Goal: Answer question/provide support

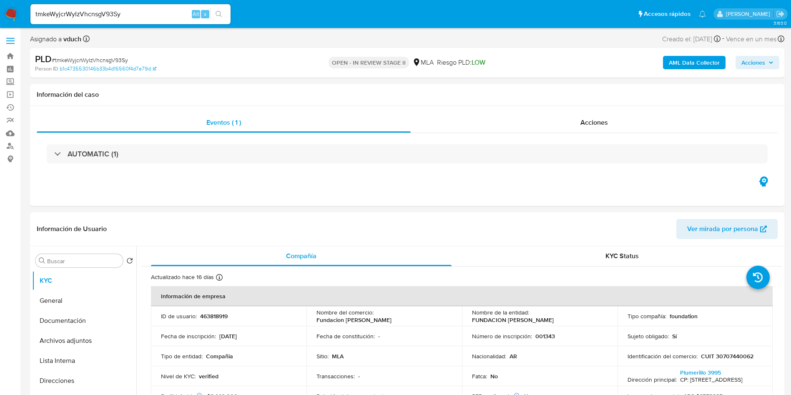
select select "10"
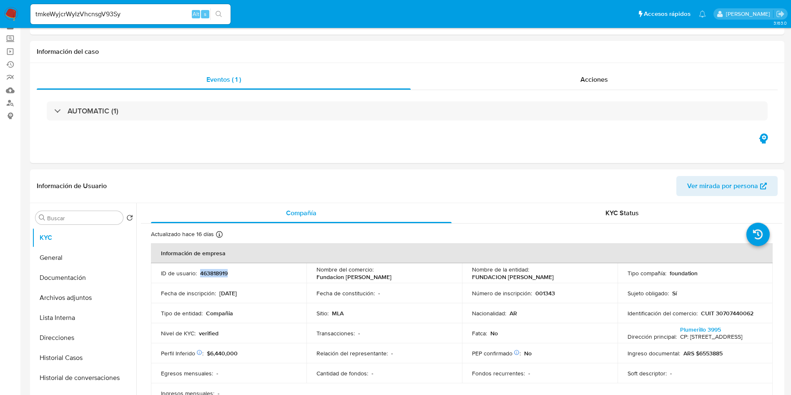
scroll to position [63, 0]
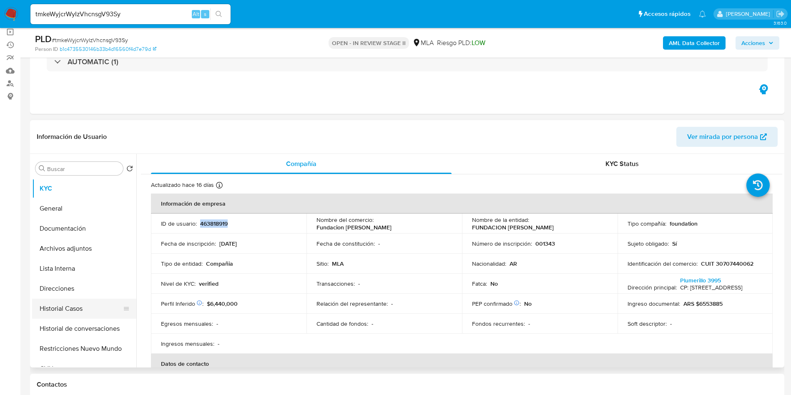
click at [58, 301] on button "Historial Casos" at bounding box center [81, 308] width 98 height 20
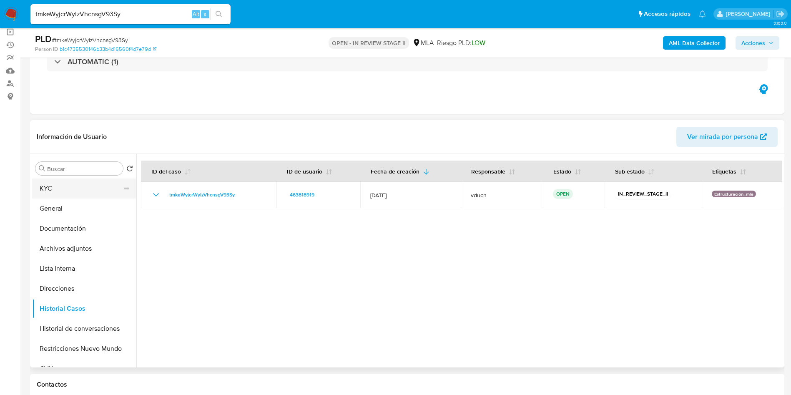
click at [100, 185] on button "KYC" at bounding box center [81, 188] width 98 height 20
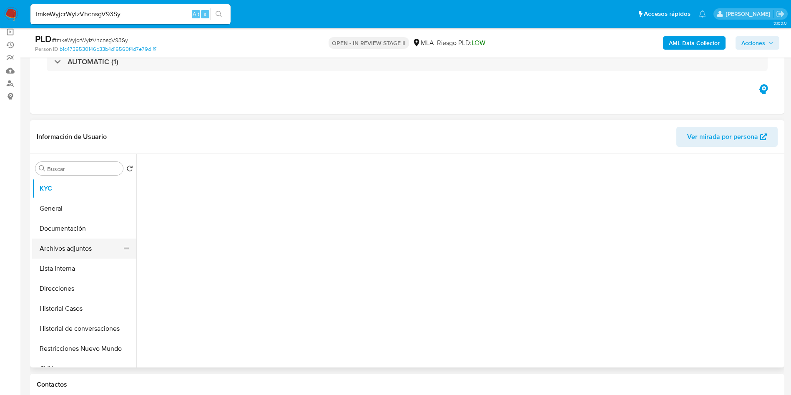
click at [87, 245] on button "Archivos adjuntos" at bounding box center [81, 248] width 98 height 20
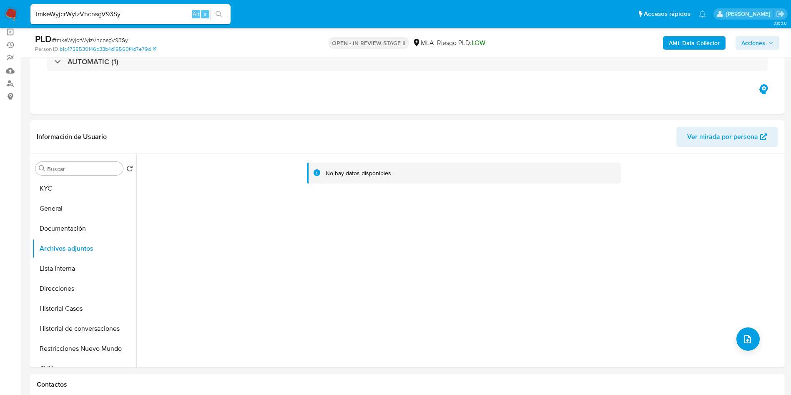
click at [708, 42] on b "AML Data Collector" at bounding box center [693, 42] width 51 height 13
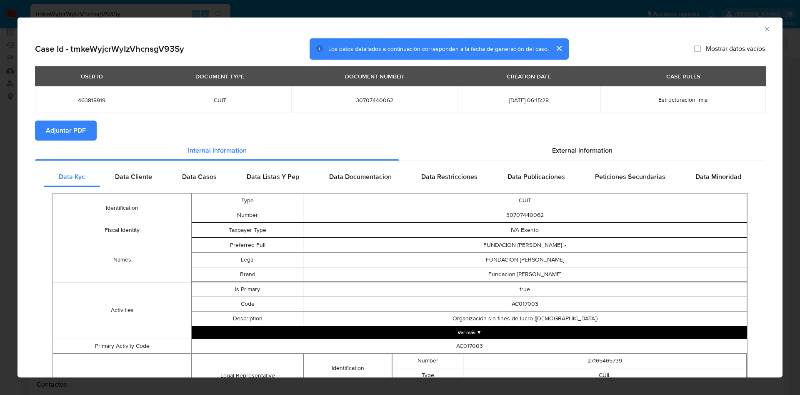
click at [51, 133] on span "Adjuntar PDF" at bounding box center [66, 130] width 40 height 18
click at [763, 26] on icon "Cerrar ventana" at bounding box center [767, 29] width 8 height 8
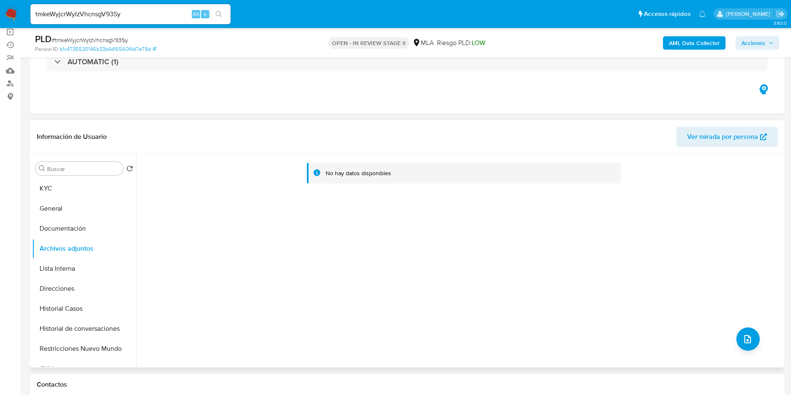
click at [87, 177] on div "Buscar Volver al orden por defecto KYC General Documentación Archivos adjuntos …" at bounding box center [84, 261] width 104 height 212
click at [86, 181] on button "KYC" at bounding box center [81, 188] width 98 height 20
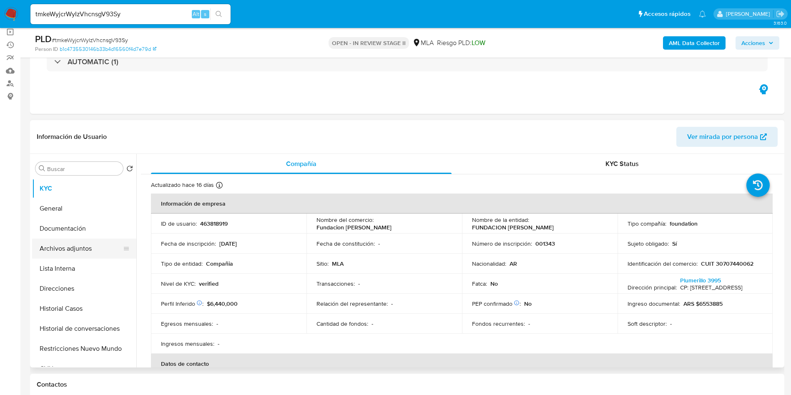
click at [96, 238] on button "Archivos adjuntos" at bounding box center [81, 248] width 98 height 20
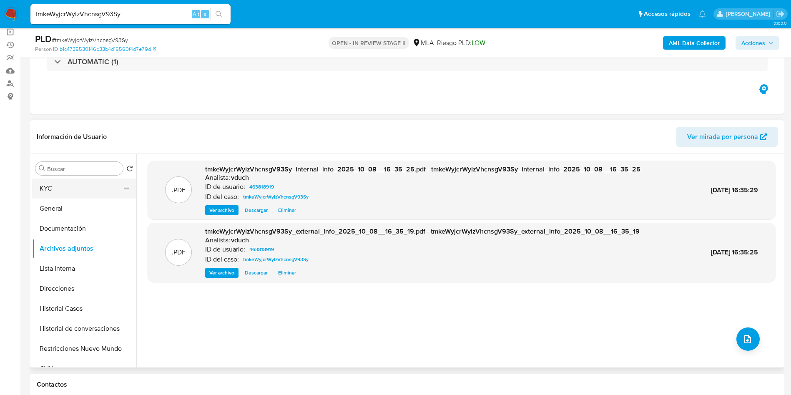
click at [69, 185] on button "KYC" at bounding box center [81, 188] width 98 height 20
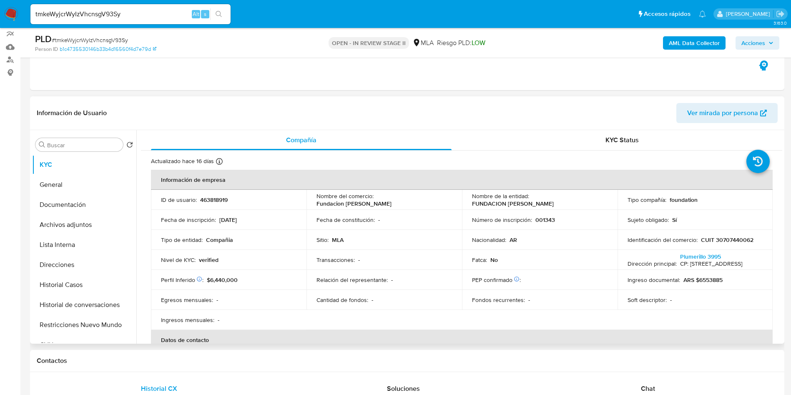
scroll to position [125, 0]
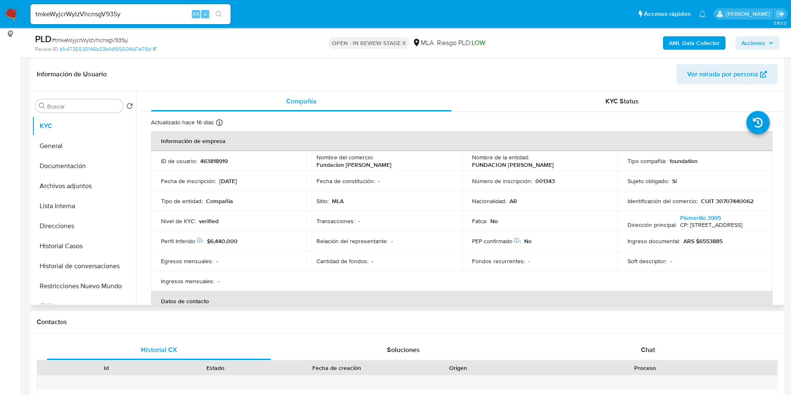
click at [513, 163] on p "FUNDACION MARGARITA BARRIENTOS" at bounding box center [513, 165] width 82 height 8
click at [538, 151] on td "Nombre de la entidad : FUNDACION MARGARITA BARRIENTOS" at bounding box center [539, 161] width 155 height 20
drag, startPoint x: 584, startPoint y: 161, endPoint x: 466, endPoint y: 168, distance: 118.6
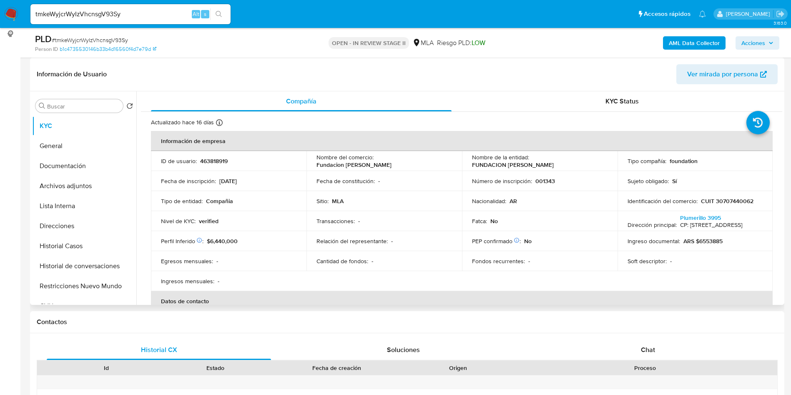
click at [465, 170] on td "Nombre de la entidad : FUNDACION MARGARITA BARRIENTOS" at bounding box center [539, 161] width 155 height 20
drag, startPoint x: 471, startPoint y: 166, endPoint x: 582, endPoint y: 163, distance: 110.5
click at [582, 163] on div "Nombre de la entidad : FUNDACION MARGARITA BARRIENTOS" at bounding box center [539, 160] width 135 height 15
copy p "FUNDACION MARGARITA BARRIENTOS"
click at [450, 219] on td "Transacciones : -" at bounding box center [383, 221] width 155 height 20
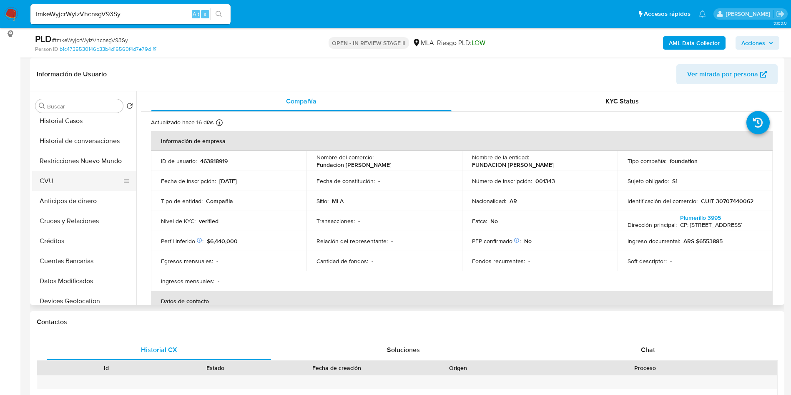
click at [59, 179] on button "CVU" at bounding box center [81, 181] width 98 height 20
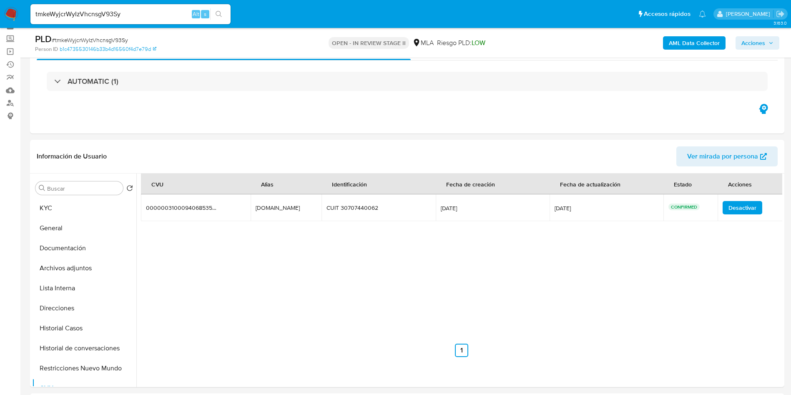
scroll to position [63, 0]
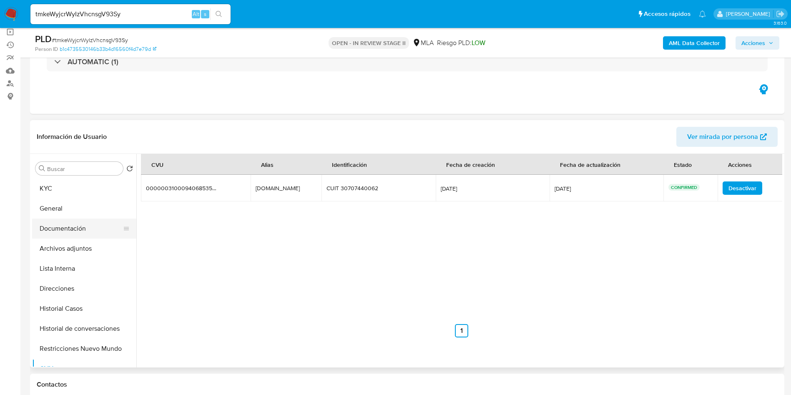
click at [66, 231] on button "Documentación" at bounding box center [81, 228] width 98 height 20
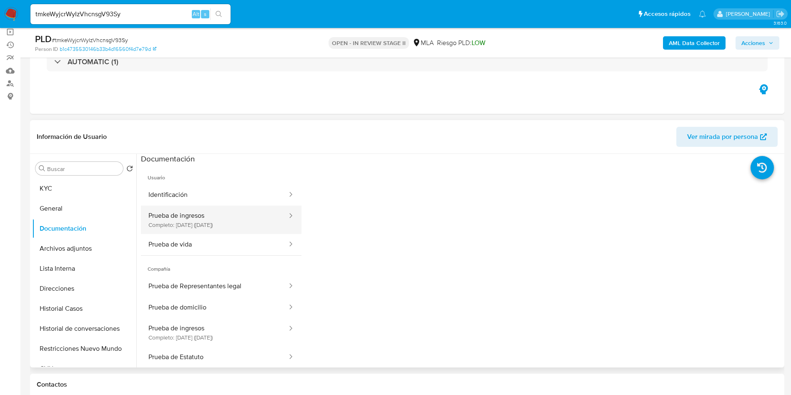
click at [235, 223] on button "Prueba de ingresos Completo: 30/05/2024 (hace un año)" at bounding box center [214, 219] width 147 height 28
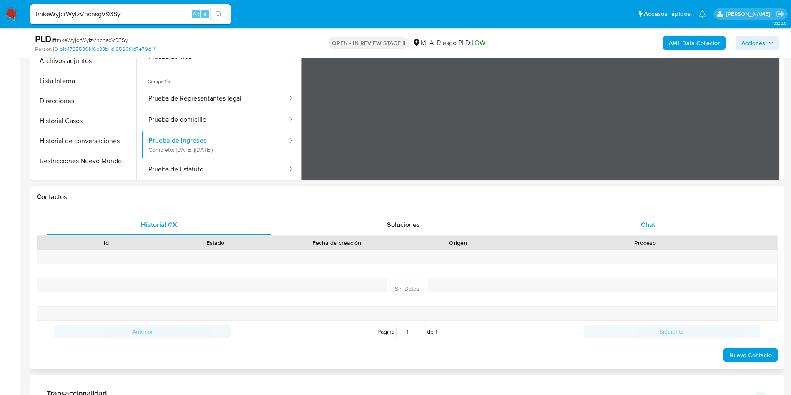
drag, startPoint x: 653, startPoint y: 199, endPoint x: 646, endPoint y: 214, distance: 16.6
click at [653, 199] on h1 "Contactos" at bounding box center [407, 197] width 741 height 8
click at [640, 224] on div "Chat" at bounding box center [648, 225] width 224 height 20
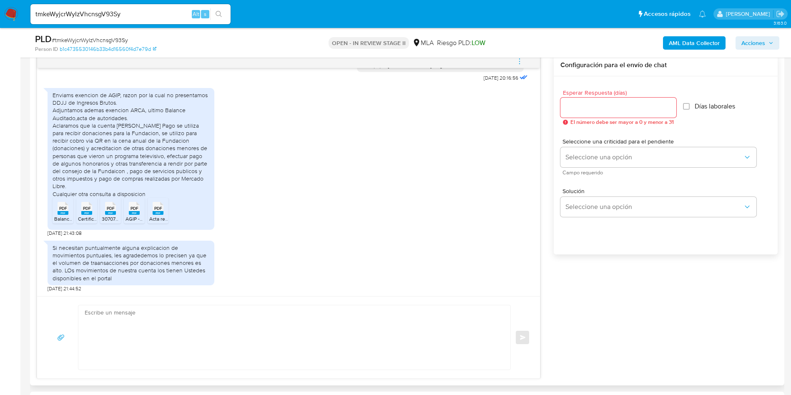
scroll to position [582, 0]
click at [62, 215] on span "Balance 31122024.pdf" at bounding box center [78, 218] width 48 height 7
click at [78, 213] on div "PDF PDF" at bounding box center [87, 207] width 18 height 16
click at [108, 210] on span "PDF" at bounding box center [111, 207] width 8 height 5
click at [130, 213] on rect at bounding box center [134, 213] width 11 height 4
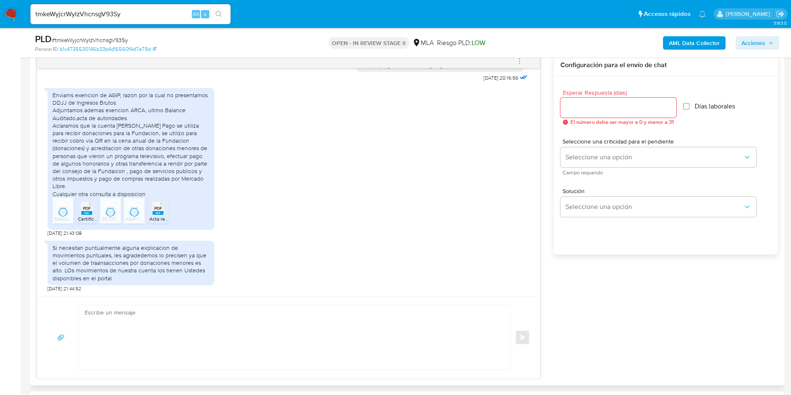
click at [162, 209] on span "PDF" at bounding box center [158, 207] width 8 height 5
click at [340, 326] on textarea at bounding box center [292, 337] width 415 height 64
paste textarea "Hola, ¡Muchas gracias por tu respuesta! Confirmamos la recepción de la document…"
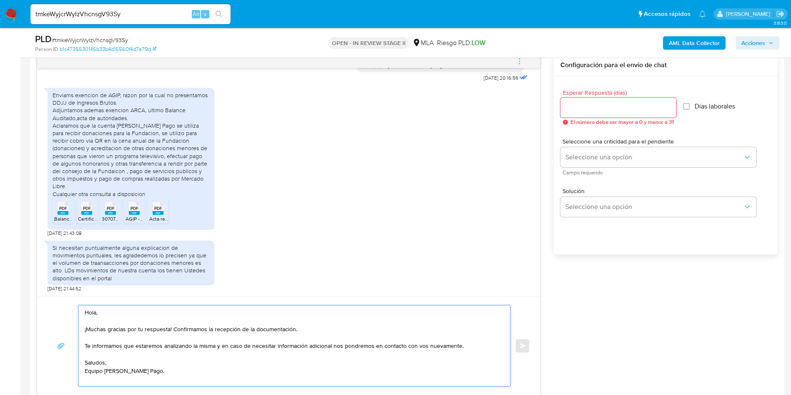
type textarea "Hola, ¡Muchas gracias por tu respuesta! Confirmamos la recepción de la document…"
click at [607, 103] on input "Esperar Respuesta (días)" at bounding box center [618, 107] width 116 height 11
type input "0"
click at [522, 348] on button "Enviar" at bounding box center [522, 345] width 15 height 15
click at [100, 38] on span "# tmkeWyjcrWyIzVhcnsgV93Sy" at bounding box center [90, 40] width 76 height 8
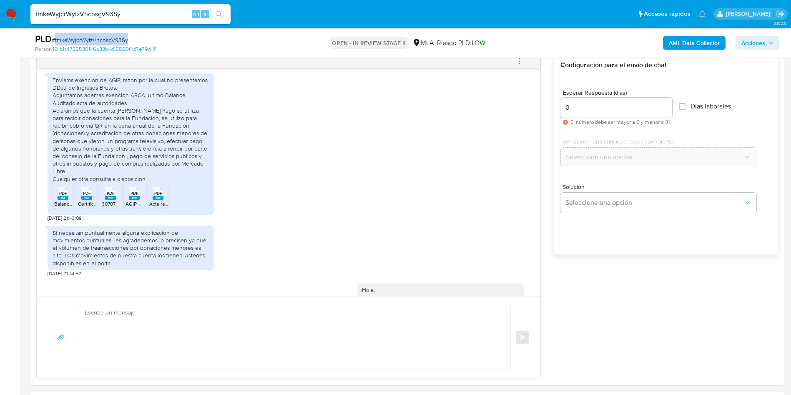
click at [100, 38] on span "# tmkeWyjcrWyIzVhcnsgV93Sy" at bounding box center [90, 40] width 76 height 8
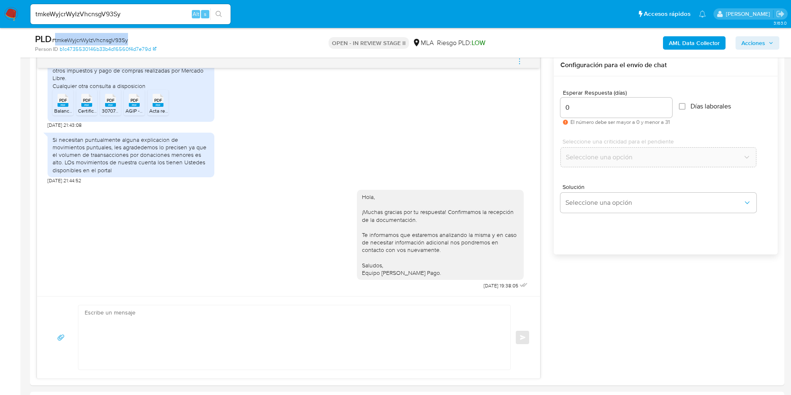
copy span "tmkeWyjcrWyIzVhcnsgV93Sy"
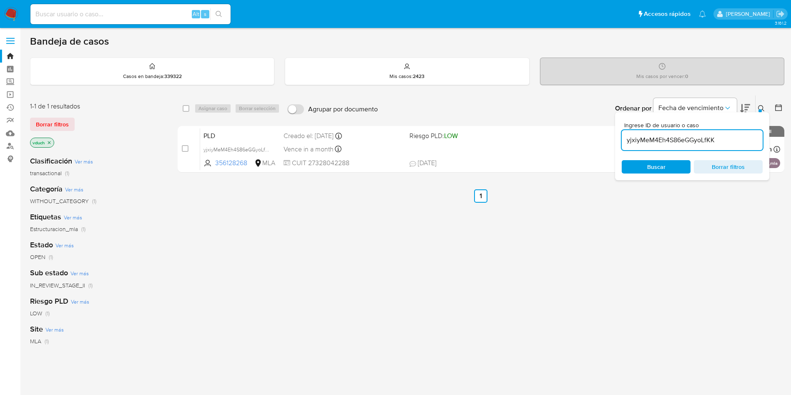
click at [689, 139] on input "yjxiyMeM4Eh4S86eGGyoLfKK" at bounding box center [691, 140] width 141 height 11
paste input "tmkeWyjcrWyIzVhcnsgV93Sy"
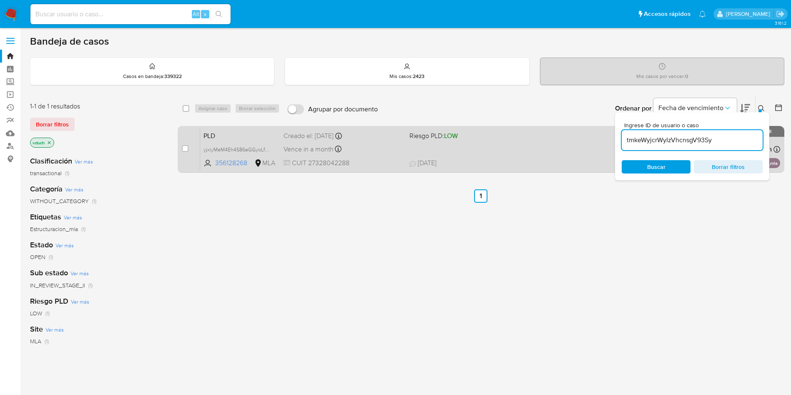
type input "tmkeWyjcrWyIzVhcnsgV93Sy"
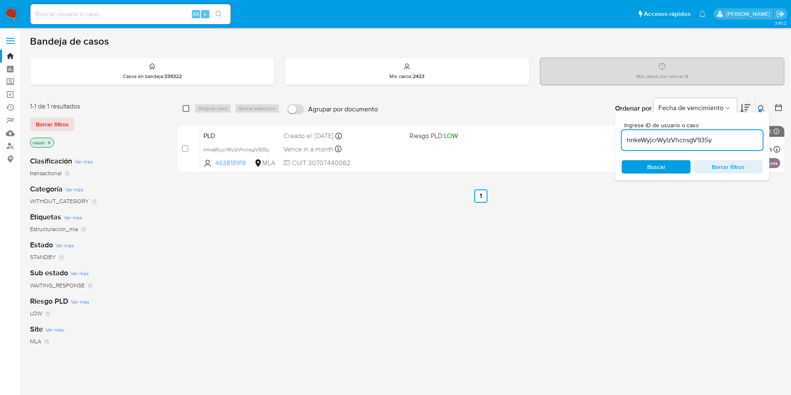
click at [184, 109] on input "checkbox" at bounding box center [186, 108] width 7 height 7
checkbox input "true"
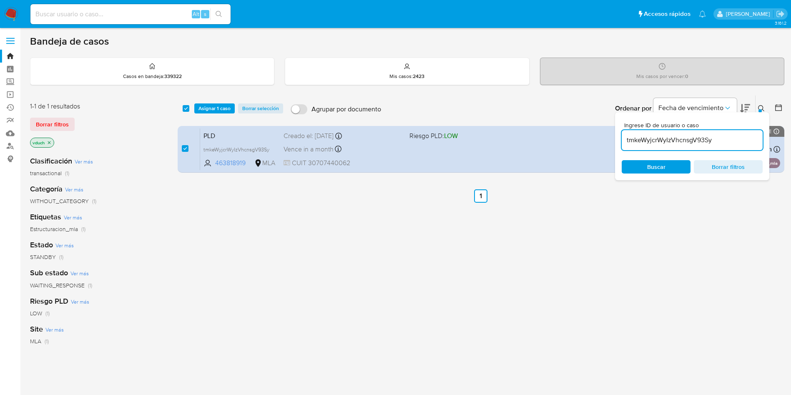
drag, startPoint x: 760, startPoint y: 247, endPoint x: 701, endPoint y: 245, distance: 58.8
click at [760, 247] on div "select-all-cases-checkbox Asignar 1 caso Borrar selección Agrupar por documento…" at bounding box center [481, 284] width 606 height 378
click at [210, 107] on span "Asignar 1 caso" at bounding box center [214, 108] width 32 height 8
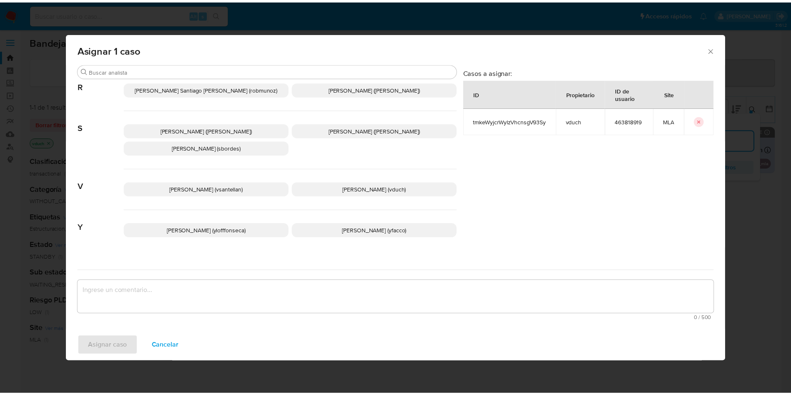
scroll to position [727, 0]
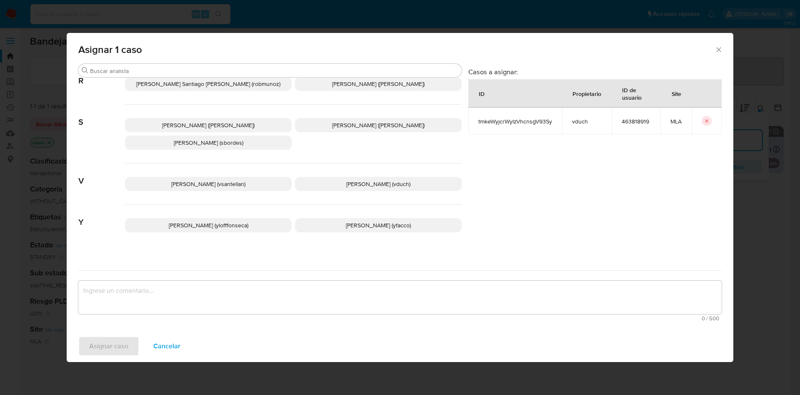
click at [367, 181] on p "[PERSON_NAME] (vduch)" at bounding box center [378, 184] width 167 height 14
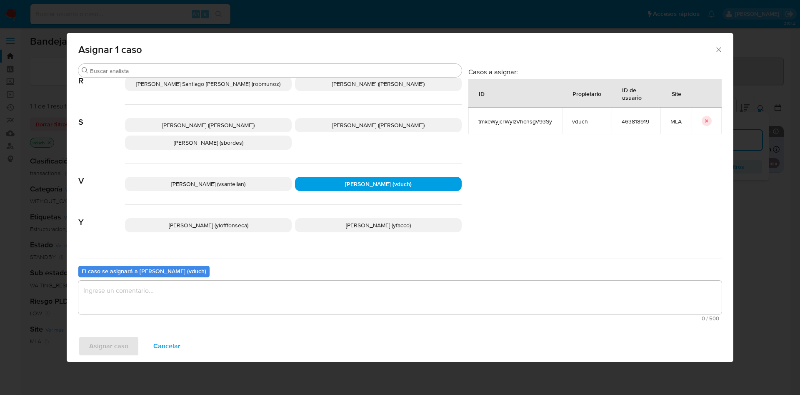
click at [350, 292] on textarea "assign-modal" at bounding box center [399, 296] width 643 height 33
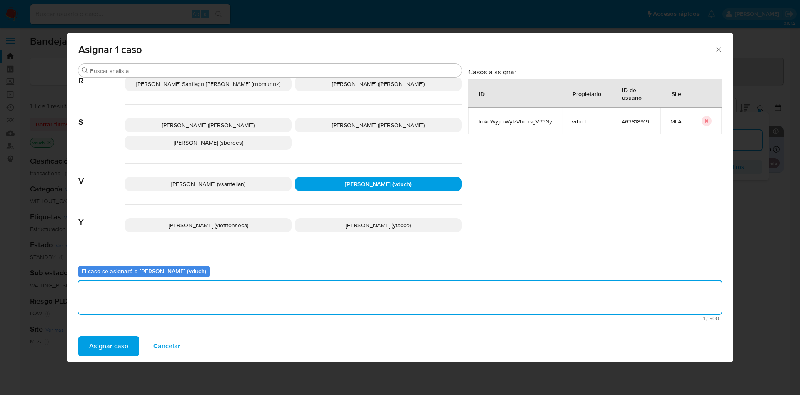
click at [121, 337] on span "Asignar caso" at bounding box center [108, 346] width 39 height 18
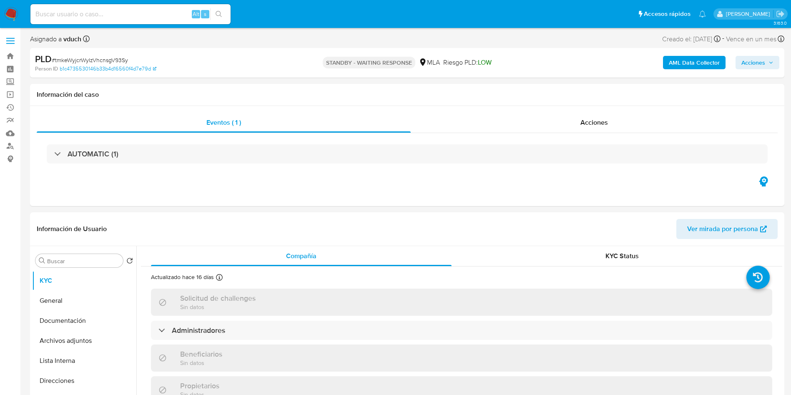
select select "10"
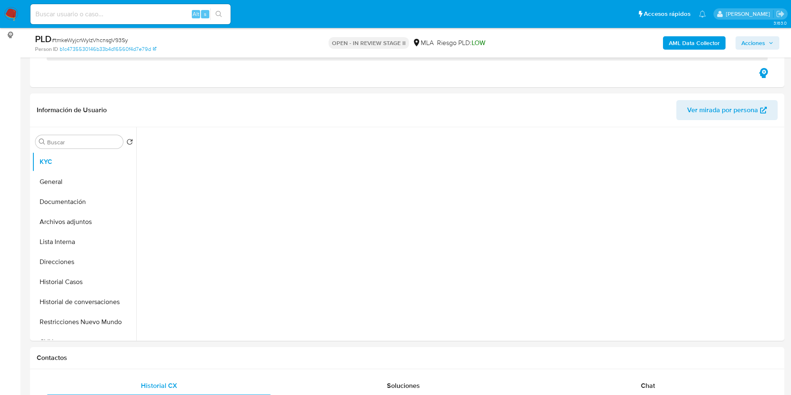
scroll to position [125, 0]
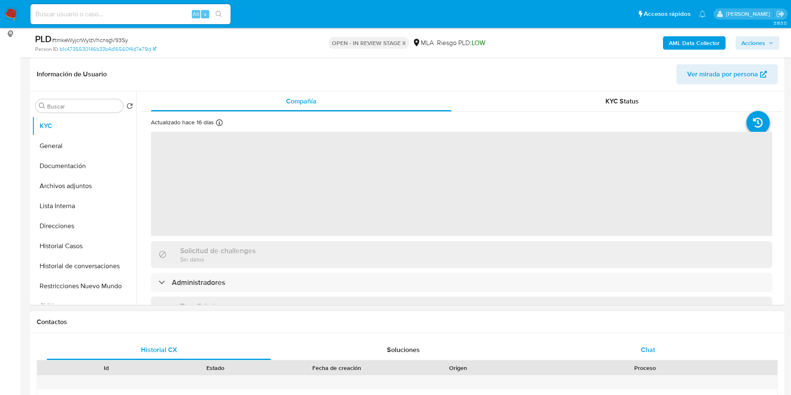
click at [664, 355] on div "Chat" at bounding box center [648, 350] width 224 height 20
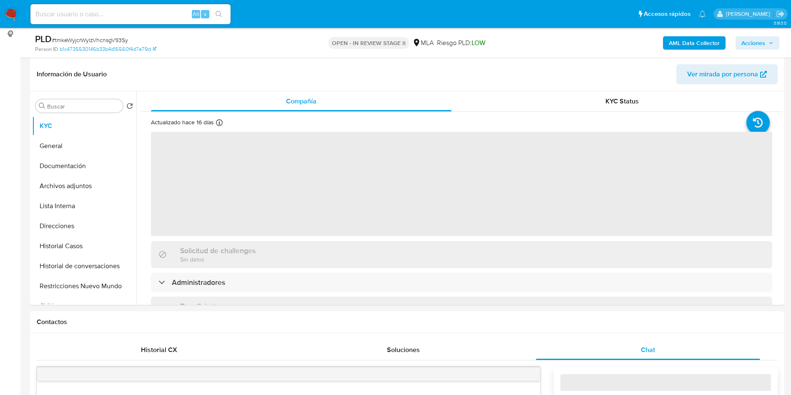
select select "10"
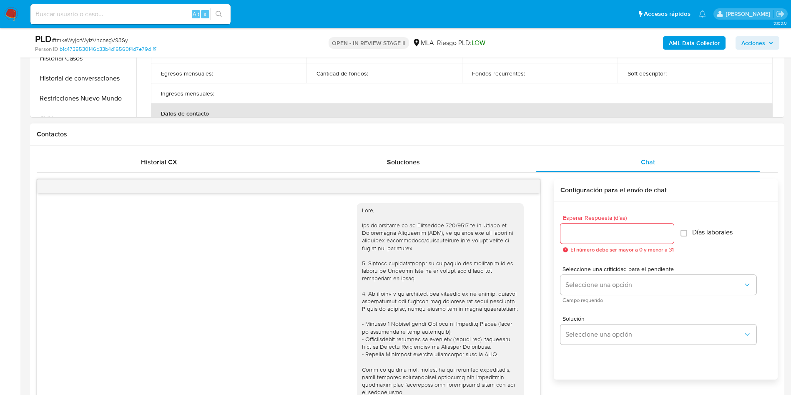
scroll to position [690, 0]
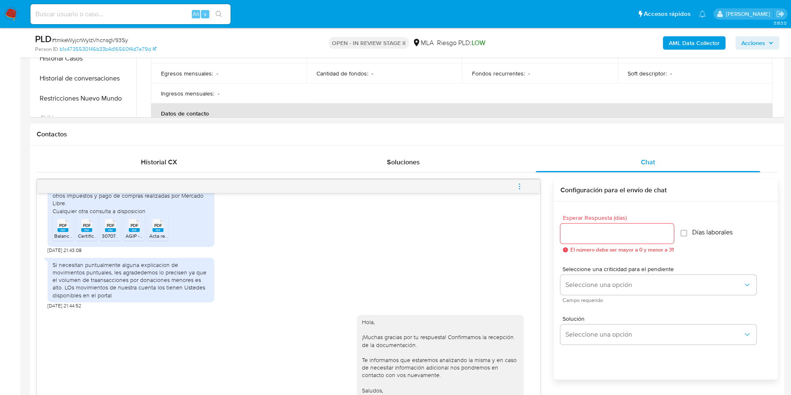
click at [528, 188] on button "menu-action" at bounding box center [520, 186] width 28 height 20
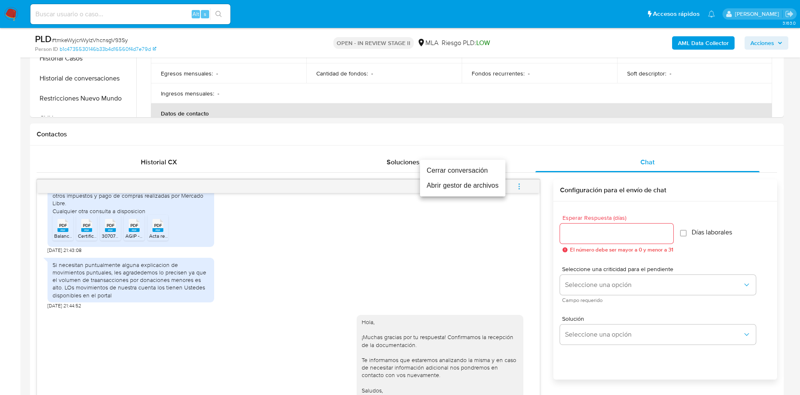
click at [462, 171] on li "Cerrar conversación" at bounding box center [462, 170] width 85 height 15
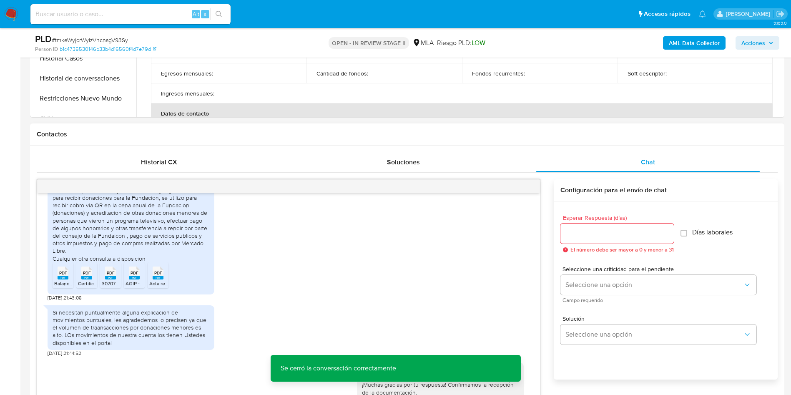
click at [117, 255] on div "Enviams exencion de AGIP, razon por la cual no presentamos DDJJ de Ingresos Bru…" at bounding box center [131, 209] width 157 height 106
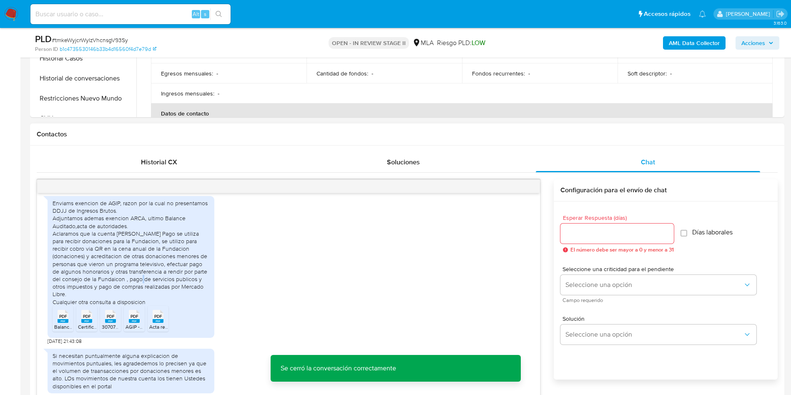
scroll to position [565, 0]
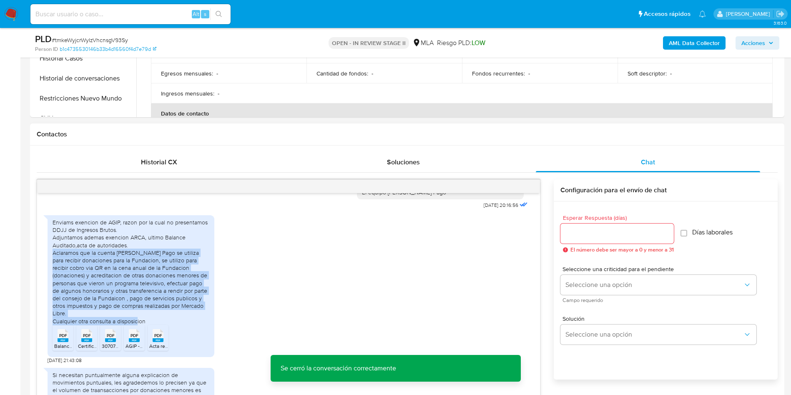
drag, startPoint x: 158, startPoint y: 337, endPoint x: 51, endPoint y: 276, distance: 123.0
click at [51, 276] on div "Enviams exencion de AGIP, razon por la cual no presentamos DDJJ de Ingresos Bru…" at bounding box center [131, 286] width 167 height 142
copy div "Aclaramos que la cuenta de Mercado Pago se utiliza para recibir donaciones para…"
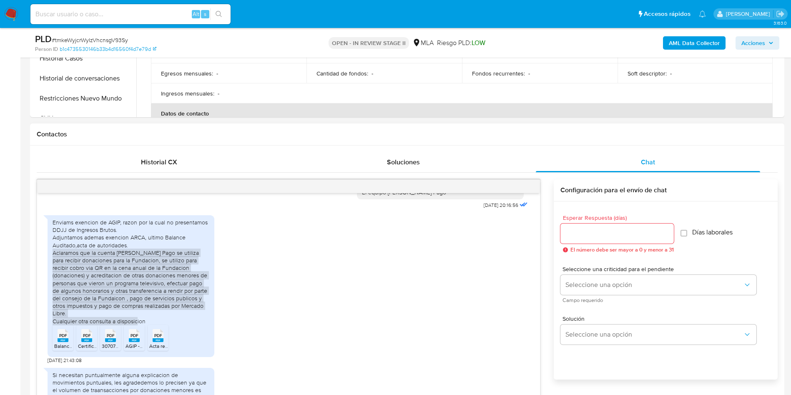
scroll to position [690, 0]
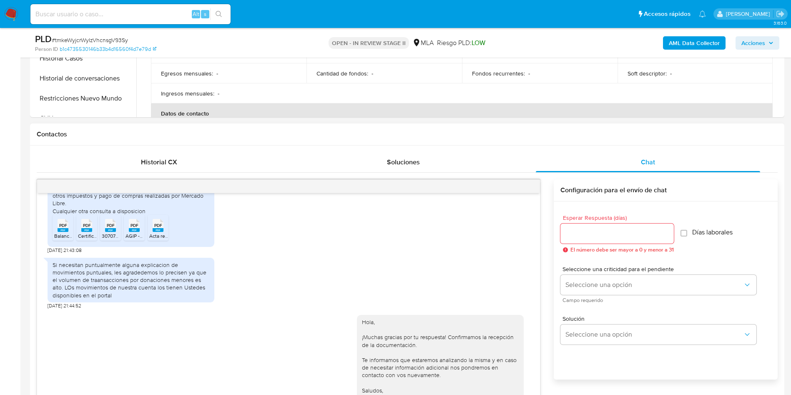
click at [102, 276] on div "Si necesitan puntualmente alguna explicacion de movimientos puntuales, les agra…" at bounding box center [131, 280] width 157 height 38
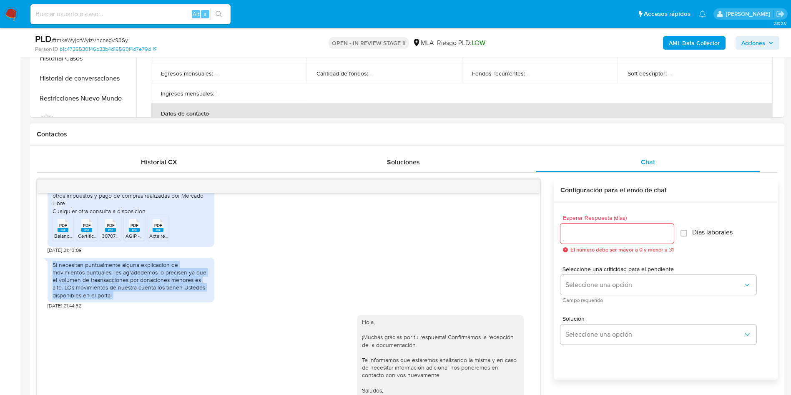
click at [102, 276] on div "Si necesitan puntualmente alguna explicacion de movimientos puntuales, les agra…" at bounding box center [131, 280] width 157 height 38
click at [178, 290] on div "Si necesitan puntualmente alguna explicacion de movimientos puntuales, les agra…" at bounding box center [131, 280] width 157 height 38
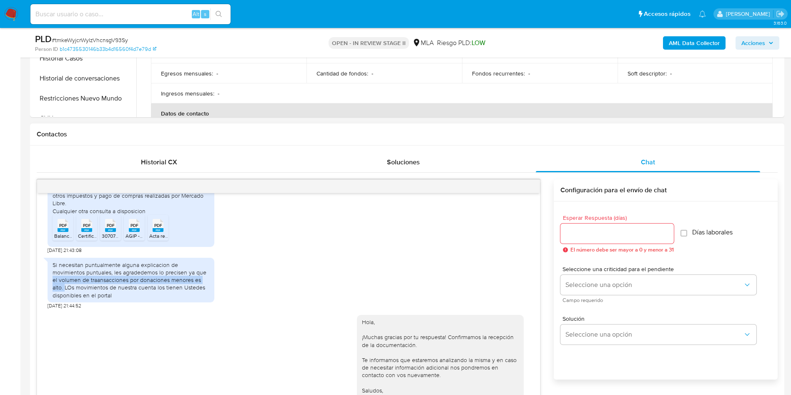
drag, startPoint x: 173, startPoint y: 271, endPoint x: 177, endPoint y: 282, distance: 10.9
click at [177, 282] on div "Si necesitan puntualmente alguna explicacion de movimientos puntuales, les agra…" at bounding box center [131, 280] width 157 height 38
copy div "el volumen de traansacciones por donaciones menores es alto."
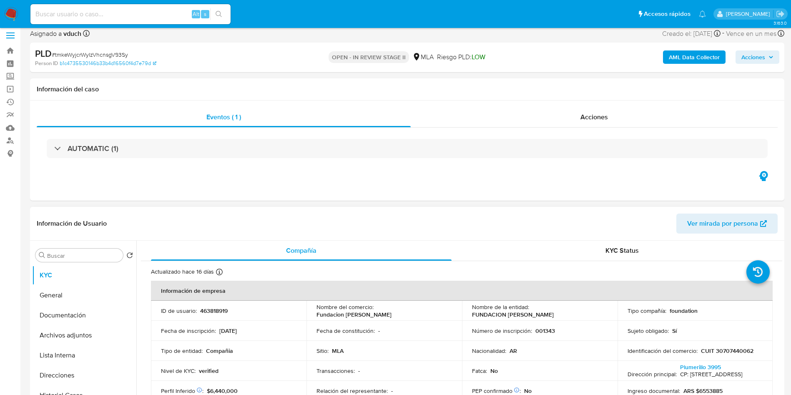
scroll to position [0, 0]
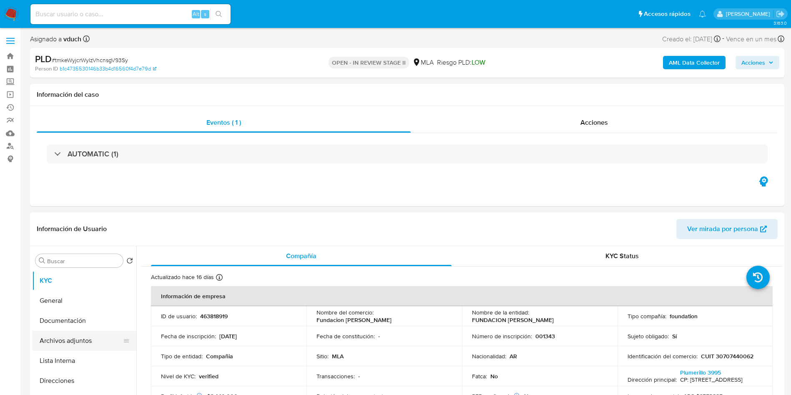
click at [101, 336] on button "Archivos adjuntos" at bounding box center [81, 340] width 98 height 20
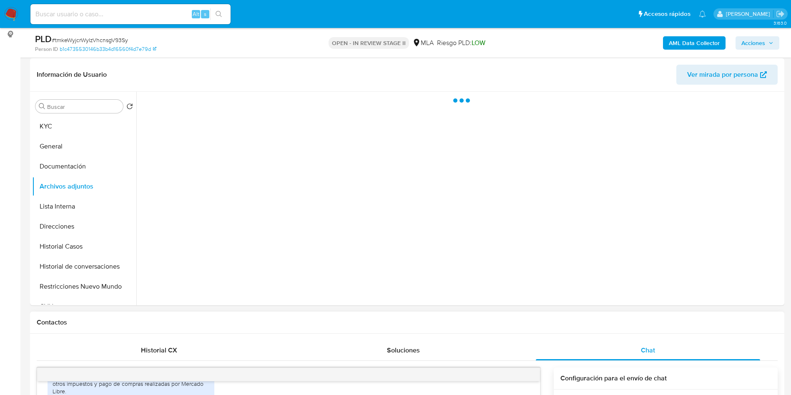
scroll to position [125, 0]
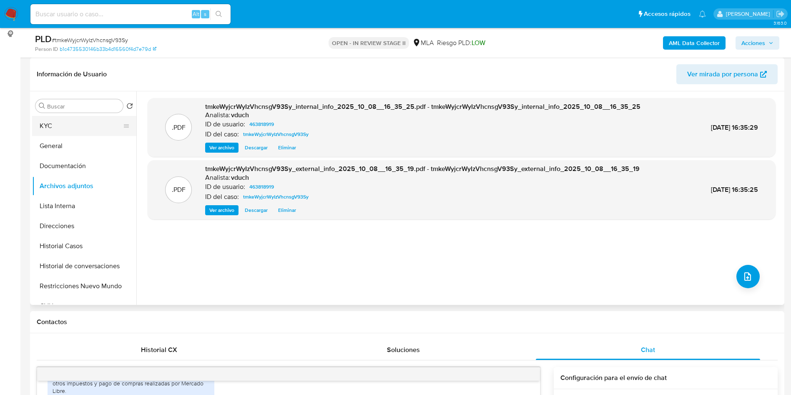
click at [98, 135] on button "KYC" at bounding box center [81, 126] width 98 height 20
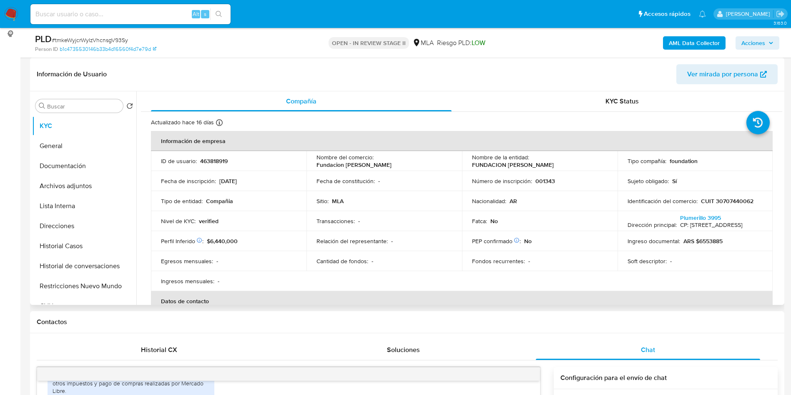
drag, startPoint x: 469, startPoint y: 167, endPoint x: 576, endPoint y: 165, distance: 106.3
click at [576, 165] on td "Nombre de la entidad : FUNDACION MARGARITA BARRIENTOS" at bounding box center [539, 161] width 155 height 20
copy p "FUNDACION MARGARITA BARRIENTOS"
click at [82, 189] on button "Archivos adjuntos" at bounding box center [81, 186] width 98 height 20
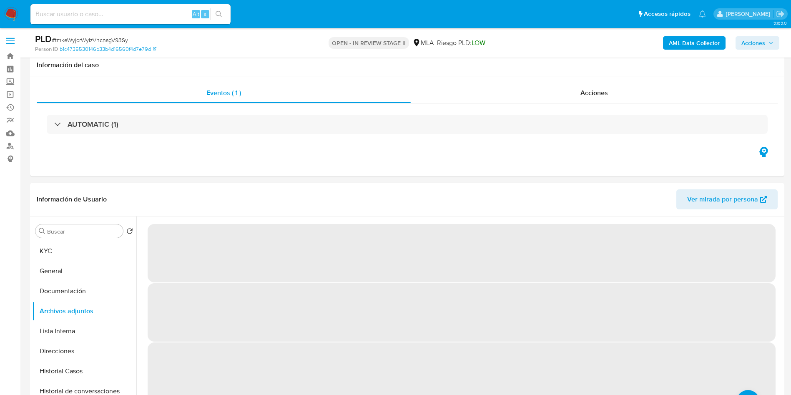
scroll to position [63, 0]
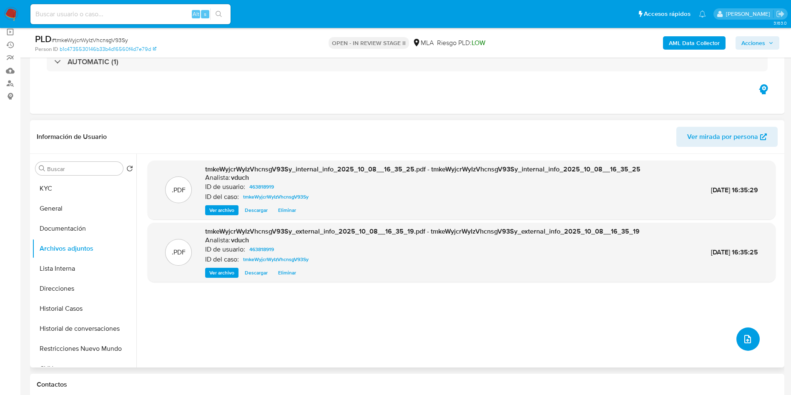
click at [738, 336] on button "upload-file" at bounding box center [747, 338] width 23 height 23
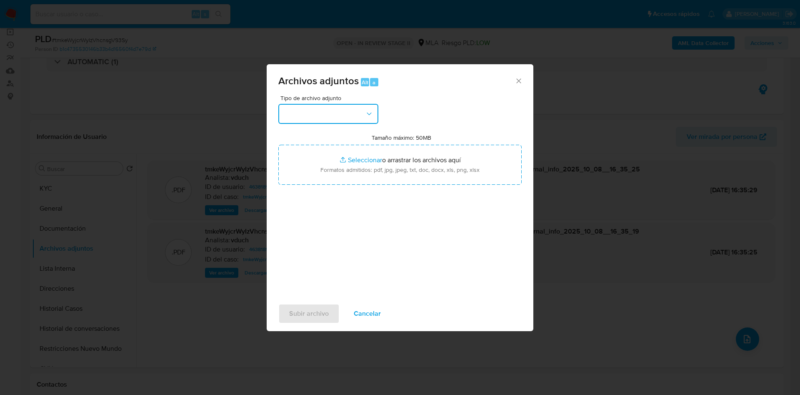
click at [367, 121] on button "button" at bounding box center [328, 114] width 100 height 20
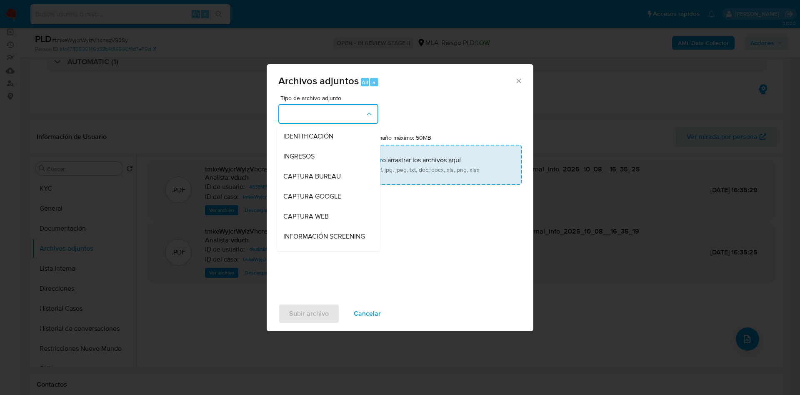
click at [324, 155] on div "INGRESOS" at bounding box center [325, 156] width 85 height 20
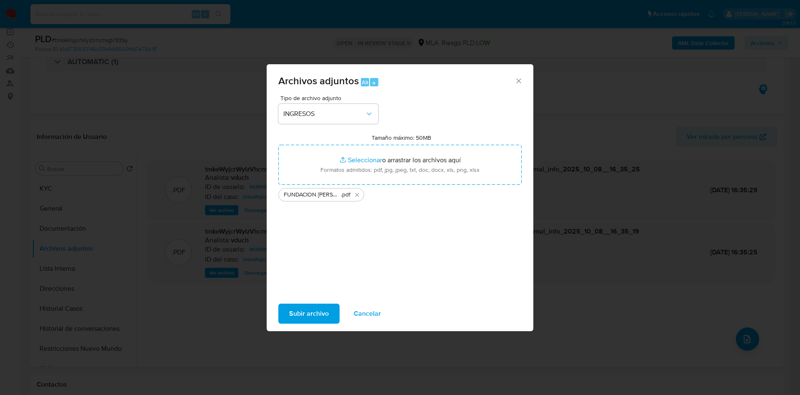
click at [307, 318] on span "Subir archivo" at bounding box center [309, 313] width 40 height 18
